Goal: Transaction & Acquisition: Purchase product/service

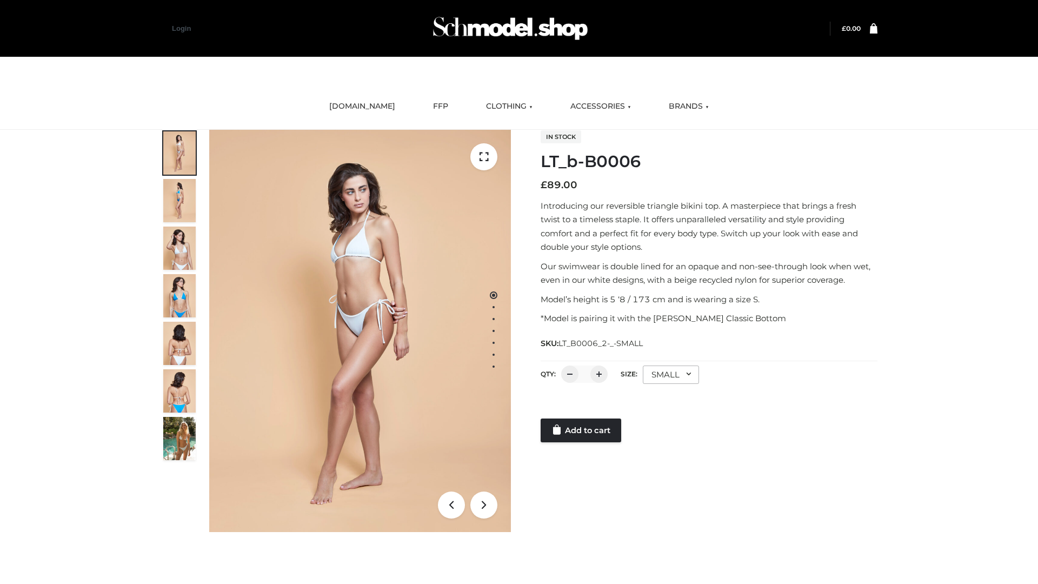
click at [582, 430] on link "Add to cart" at bounding box center [581, 430] width 81 height 24
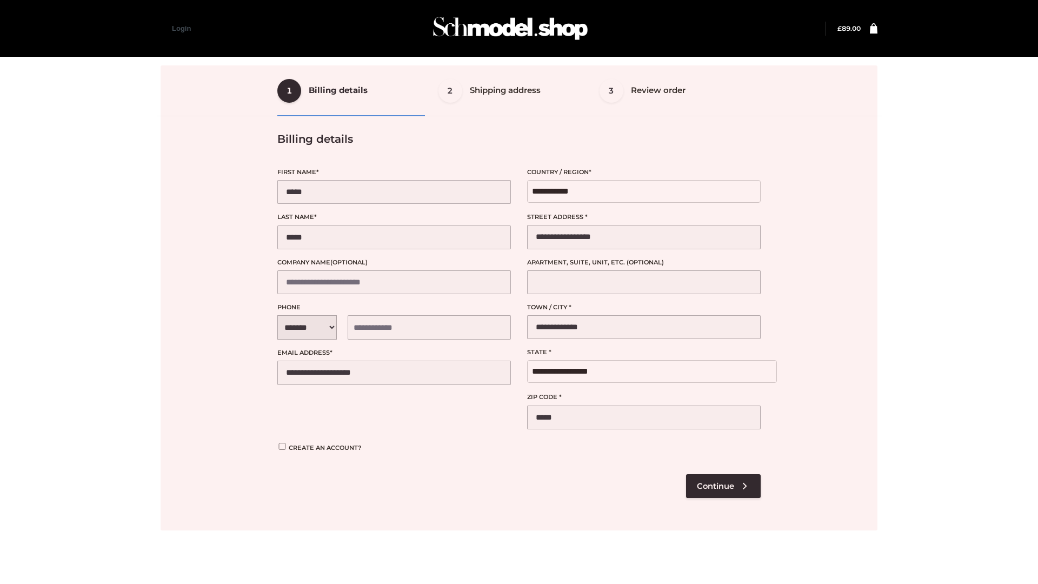
select select "**"
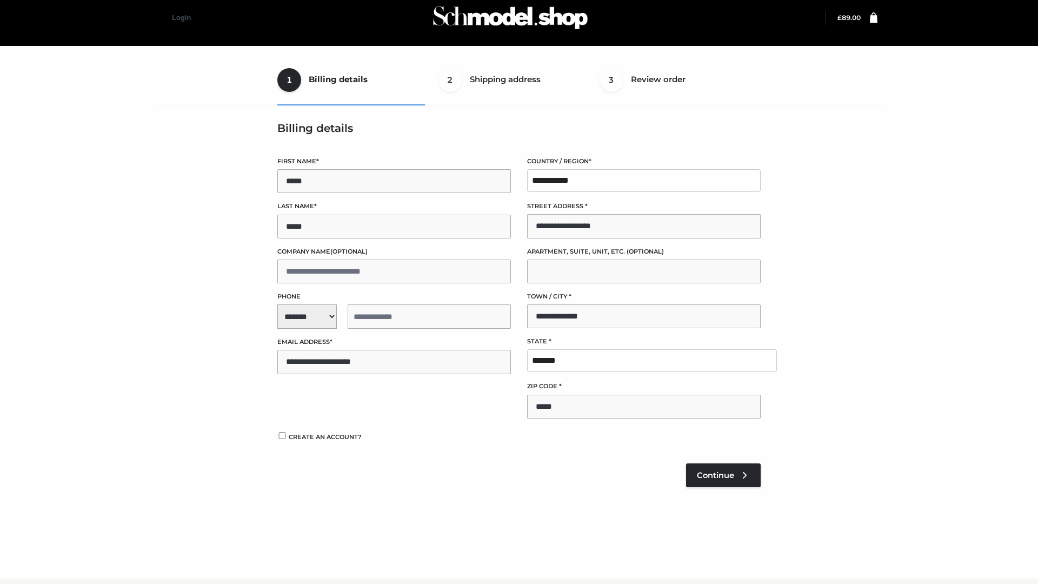
scroll to position [11, 0]
